Goal: Task Accomplishment & Management: Use online tool/utility

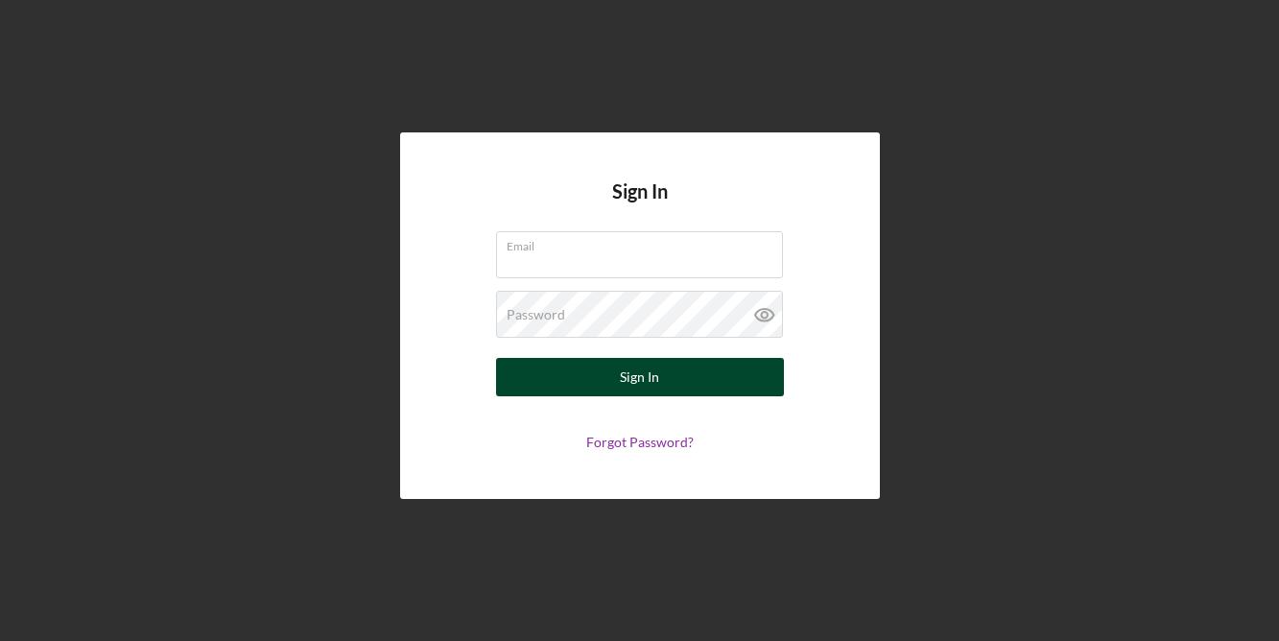
type input "[EMAIL_ADDRESS][DOMAIN_NAME]"
click at [562, 395] on button "Sign In" at bounding box center [640, 377] width 288 height 38
